Goal: Unclear: Unclear

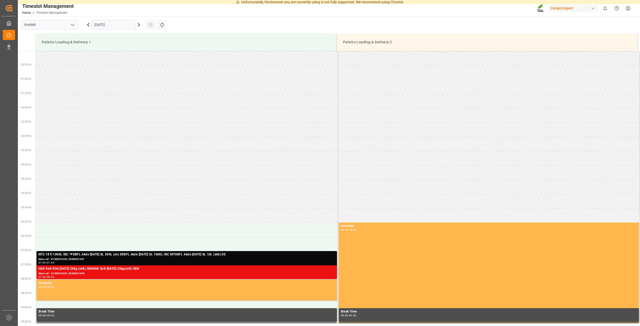
scroll to position [49, 0]
